Goal: Transaction & Acquisition: Purchase product/service

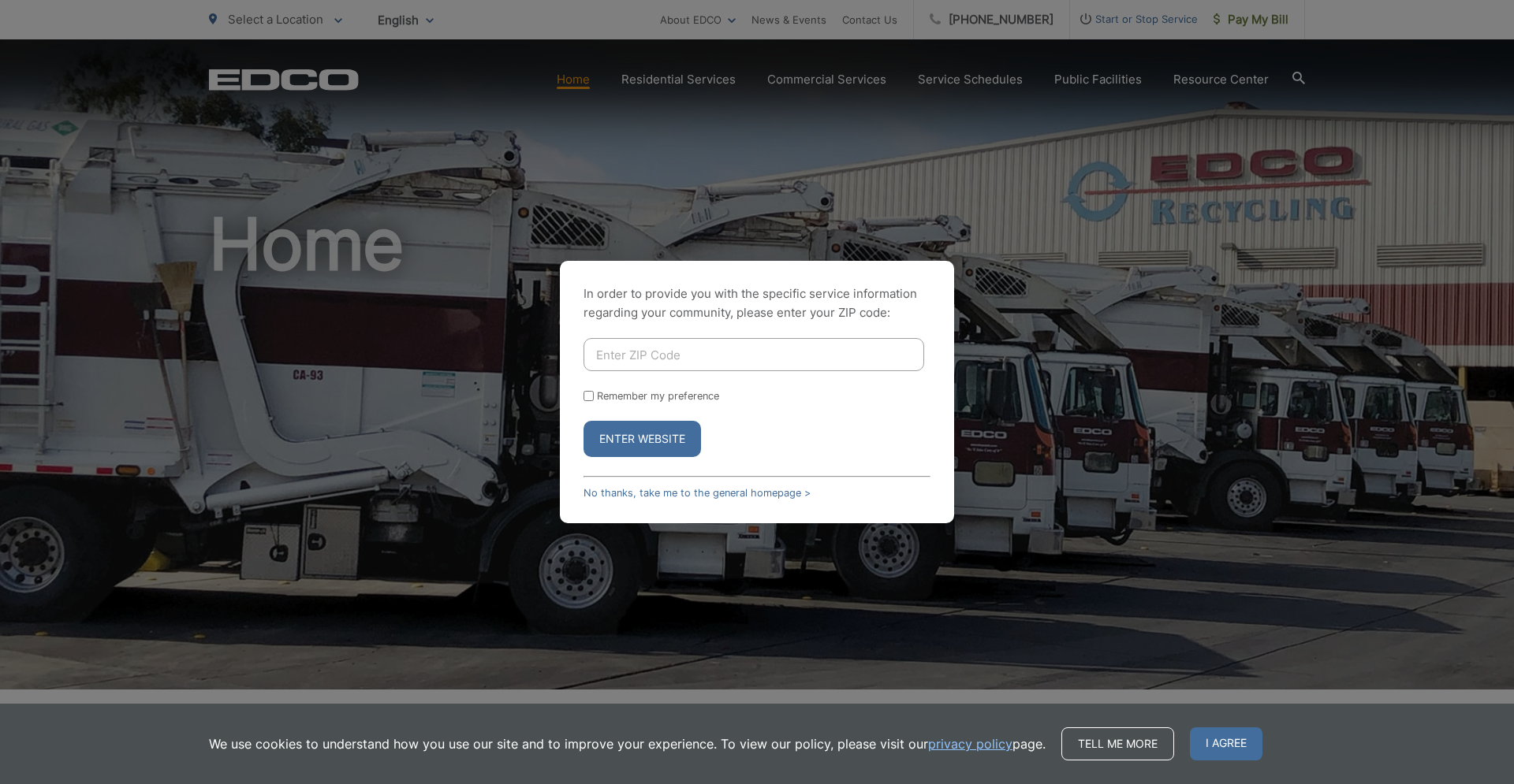
click at [687, 350] on input "Enter ZIP Code" at bounding box center [754, 355] width 341 height 33
type input "91977"
click at [588, 394] on input "Remember my preference" at bounding box center [588, 396] width 10 height 10
checkbox input "true"
click at [640, 438] on button "Enter Website" at bounding box center [641, 439] width 117 height 37
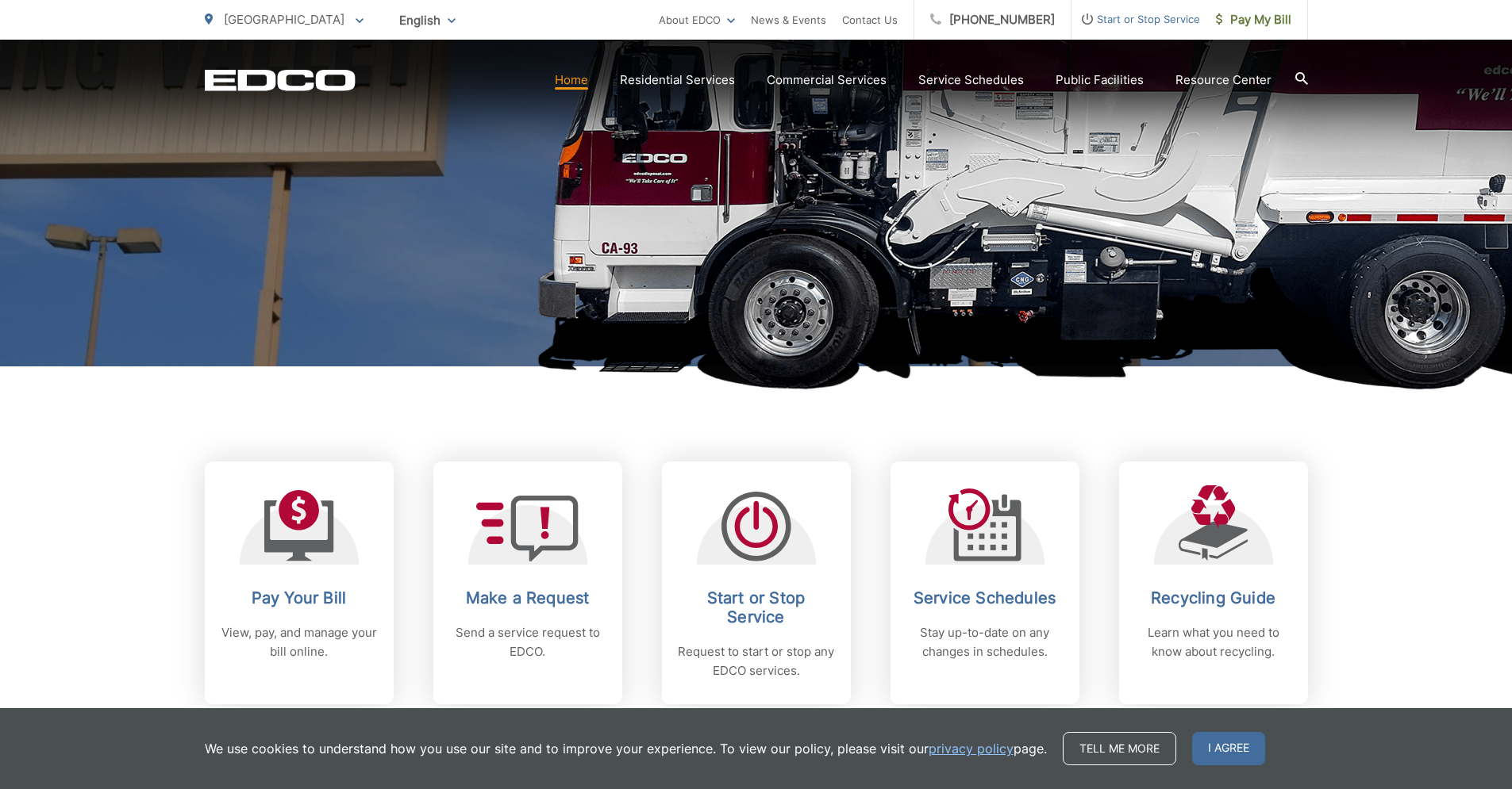
scroll to position [379, 0]
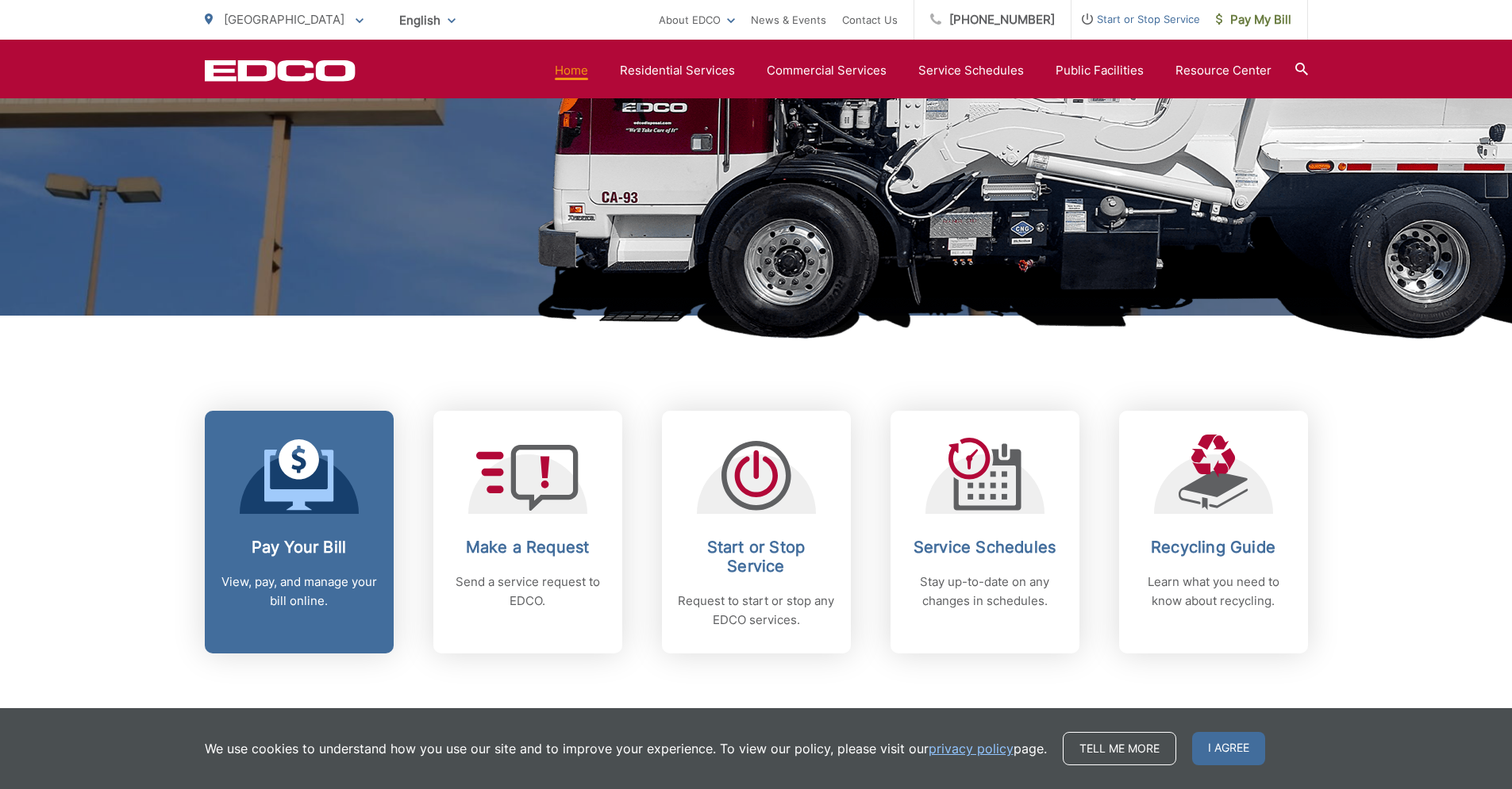
click at [289, 481] on icon at bounding box center [299, 475] width 69 height 71
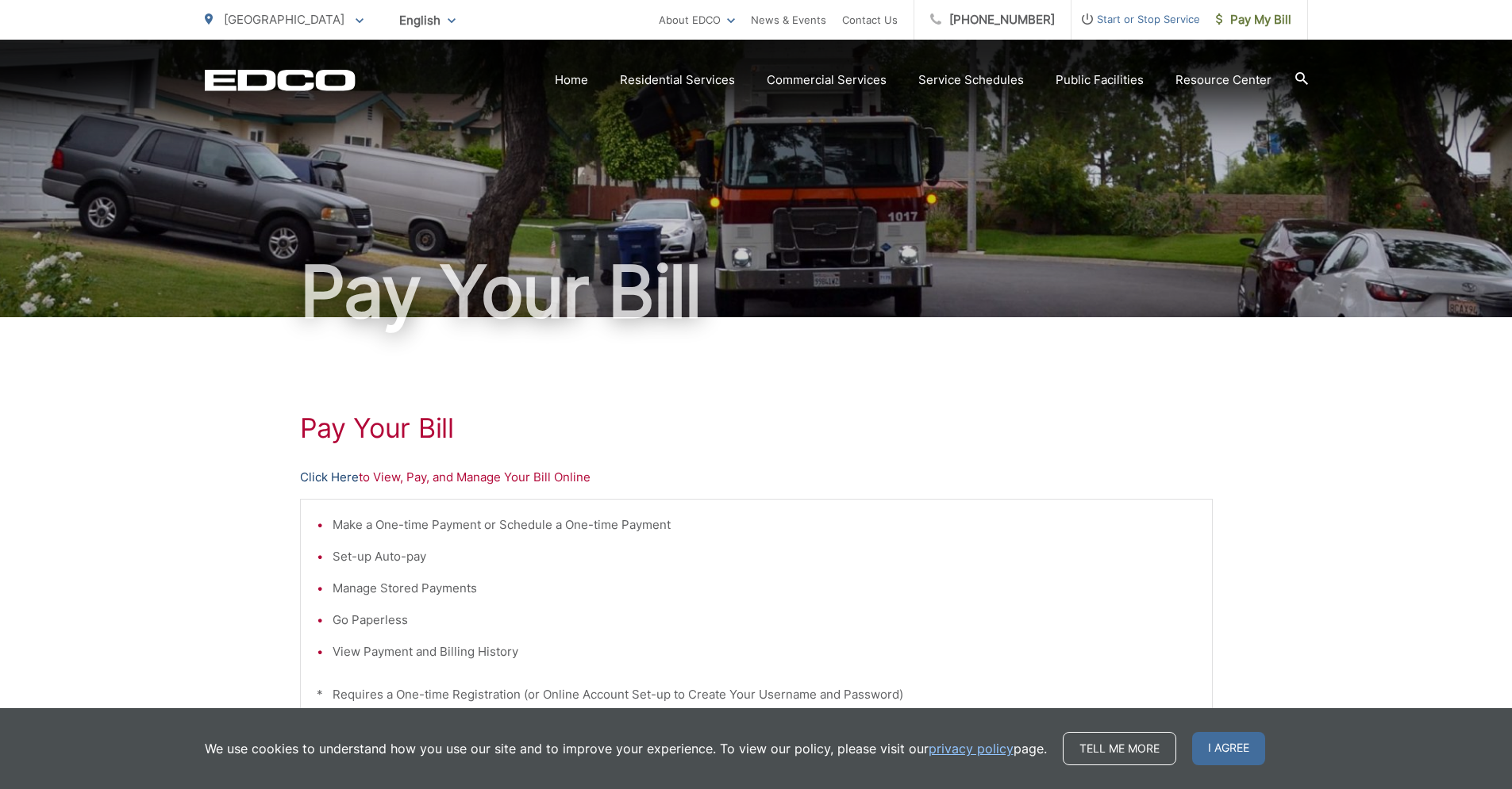
click at [325, 476] on link "Click Here" at bounding box center [329, 477] width 59 height 19
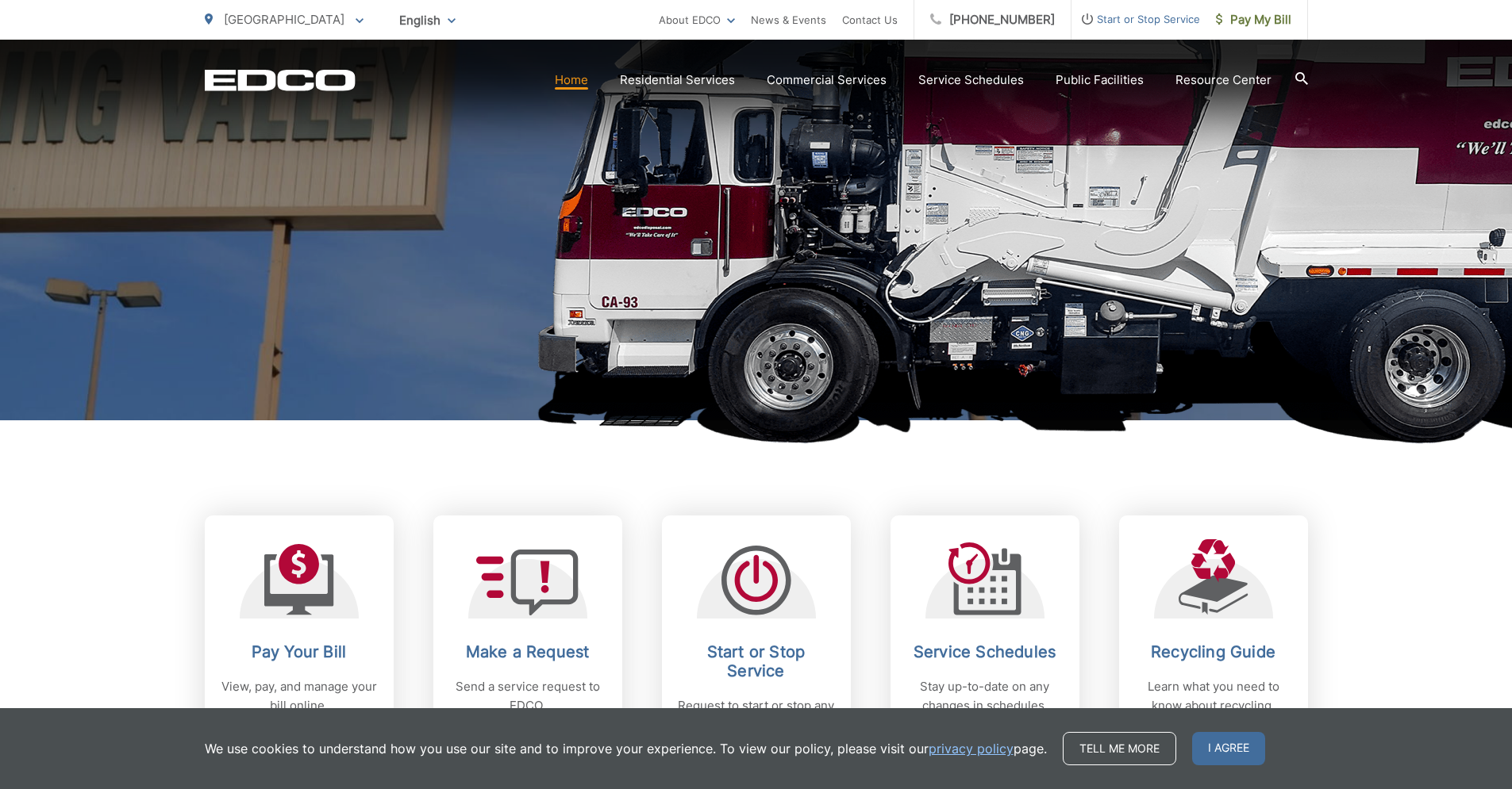
scroll to position [512, 0]
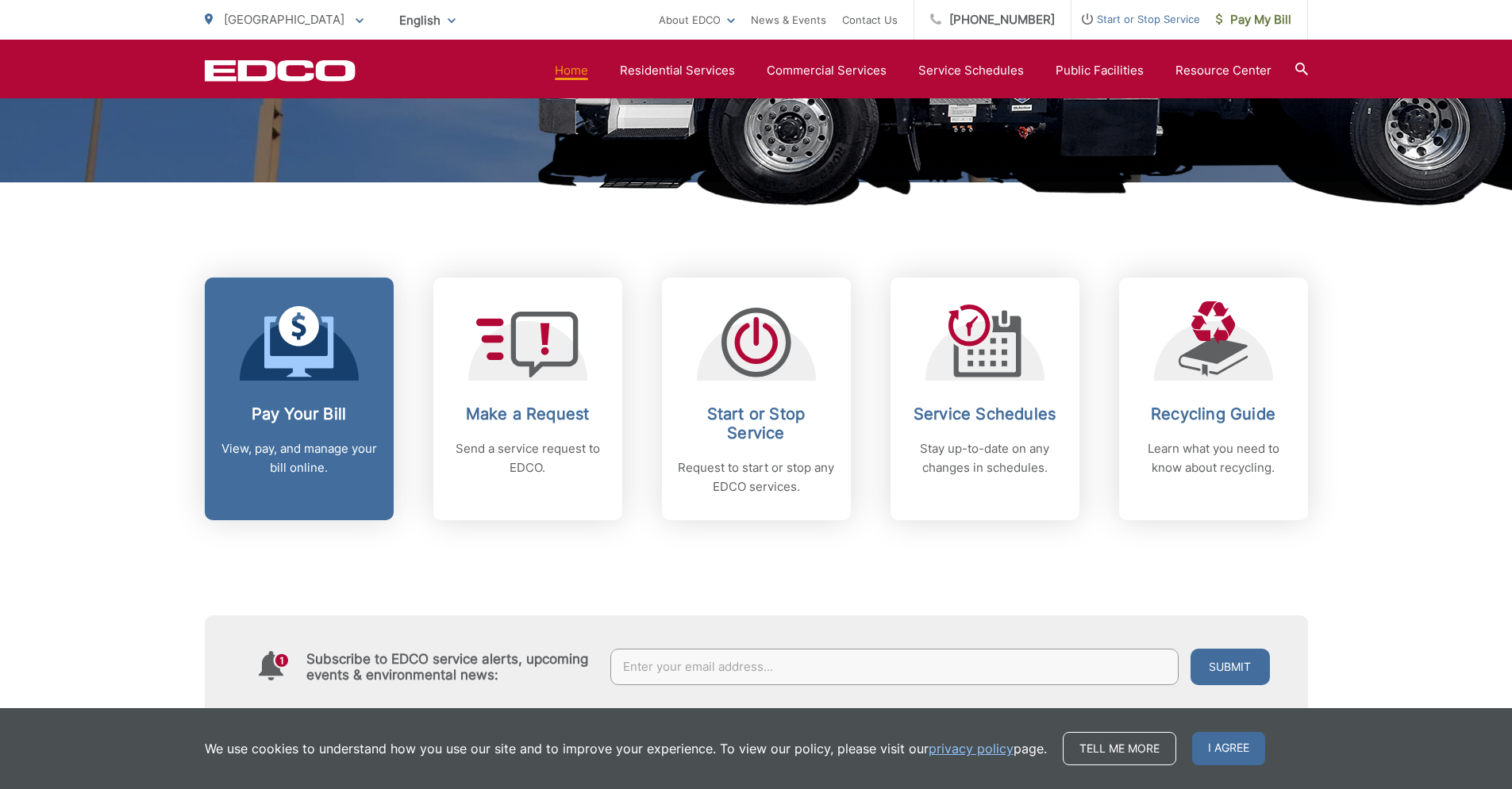
click at [308, 374] on icon at bounding box center [299, 341] width 69 height 71
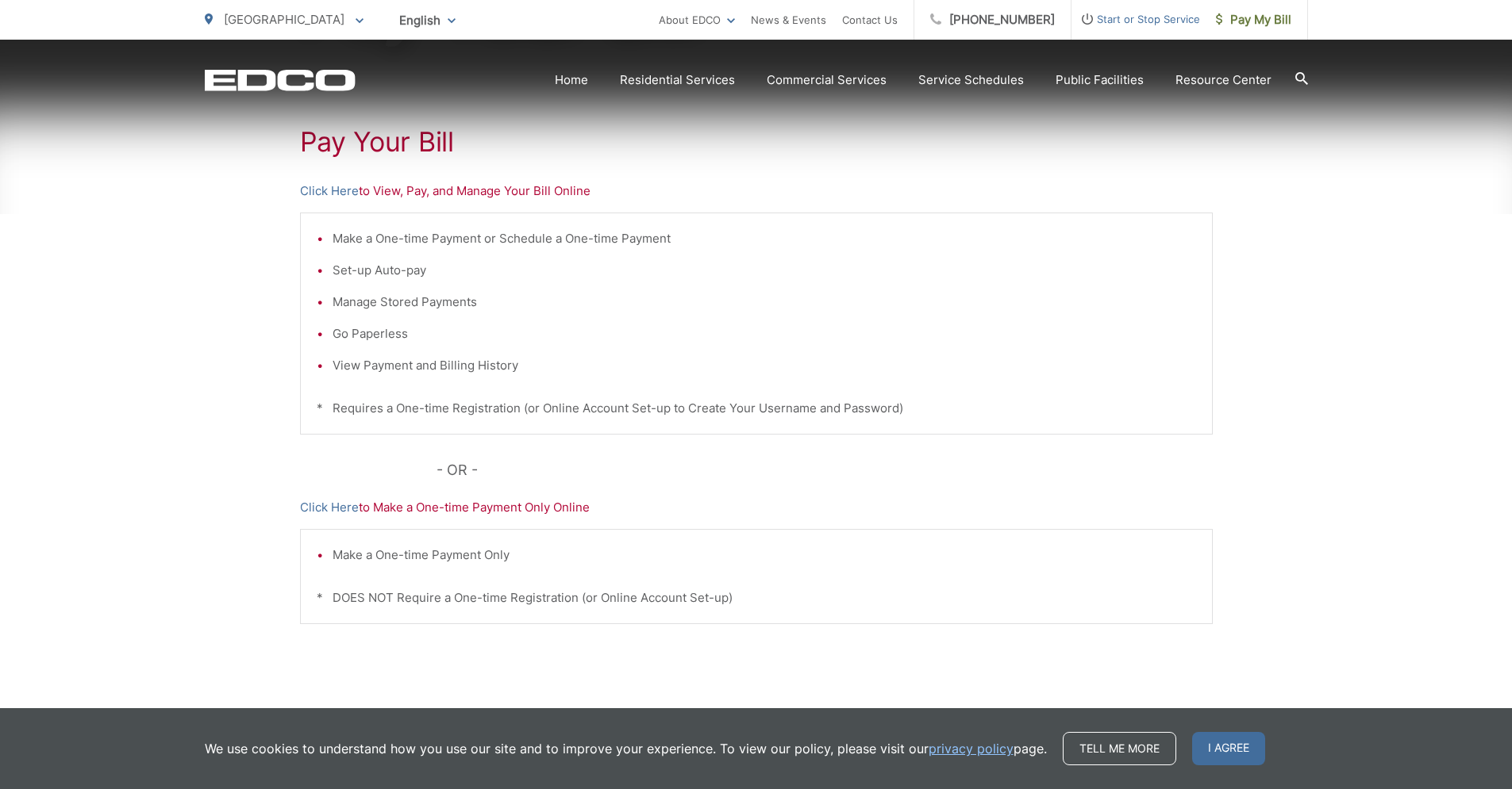
scroll to position [308, 0]
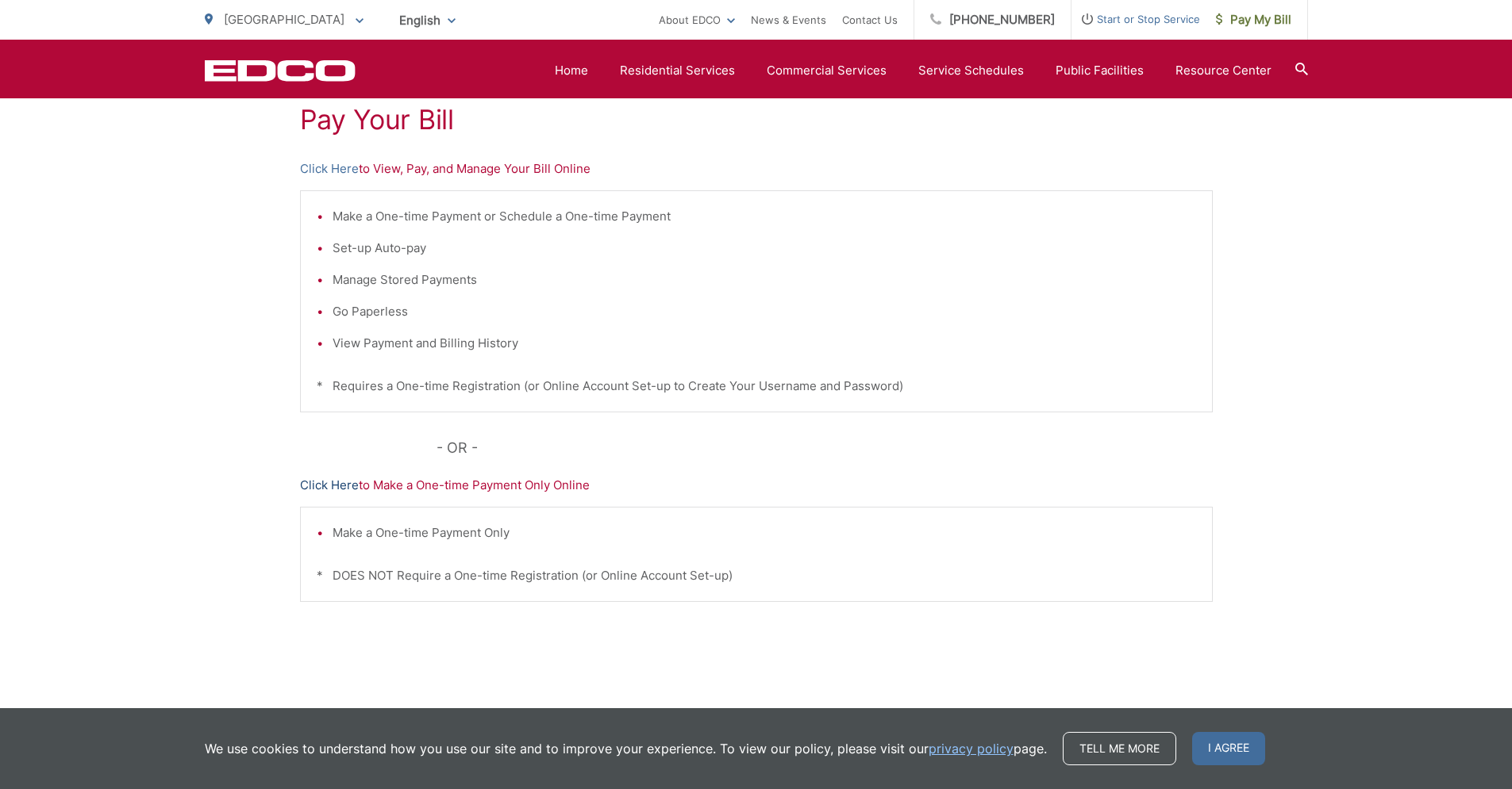
click at [327, 483] on link "Click Here" at bounding box center [329, 485] width 59 height 19
